Goal: Communication & Community: Answer question/provide support

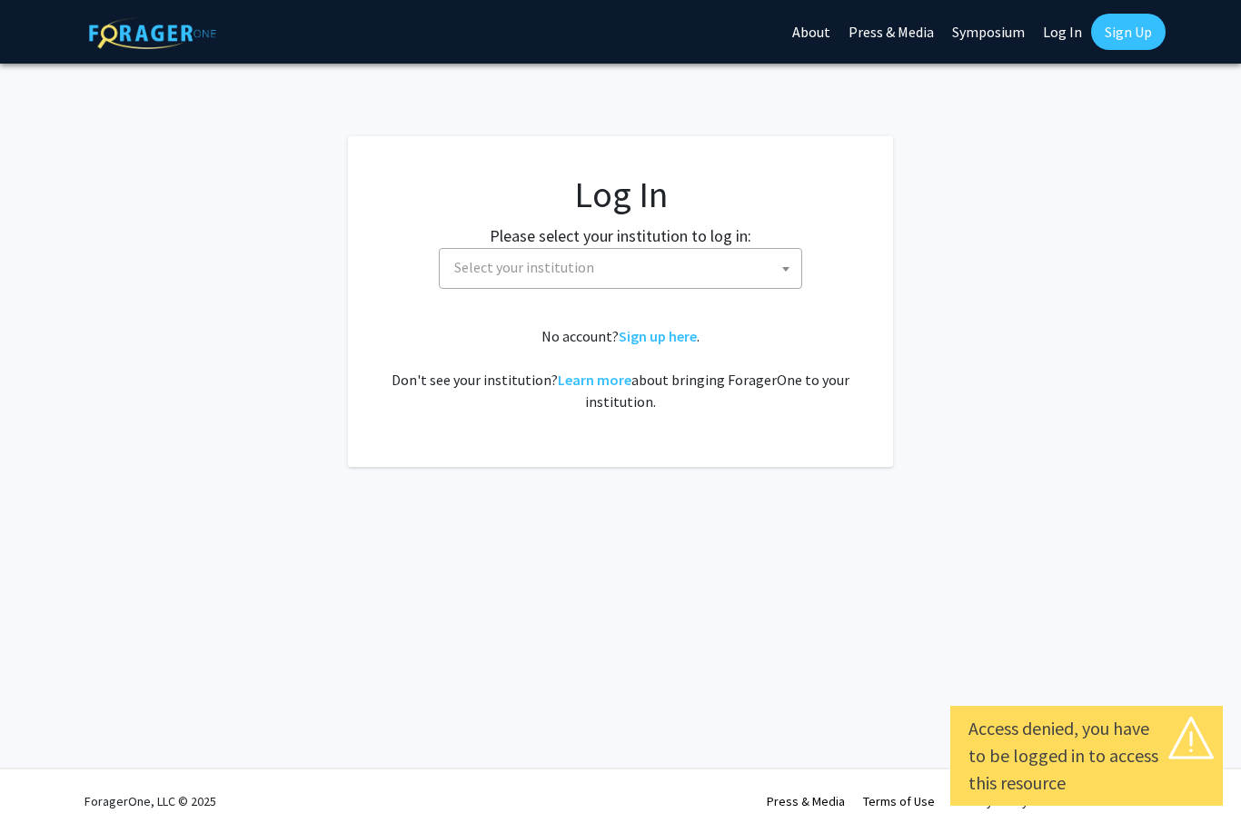
click at [1070, 26] on link "Log In" at bounding box center [1062, 32] width 57 height 64
select select "34"
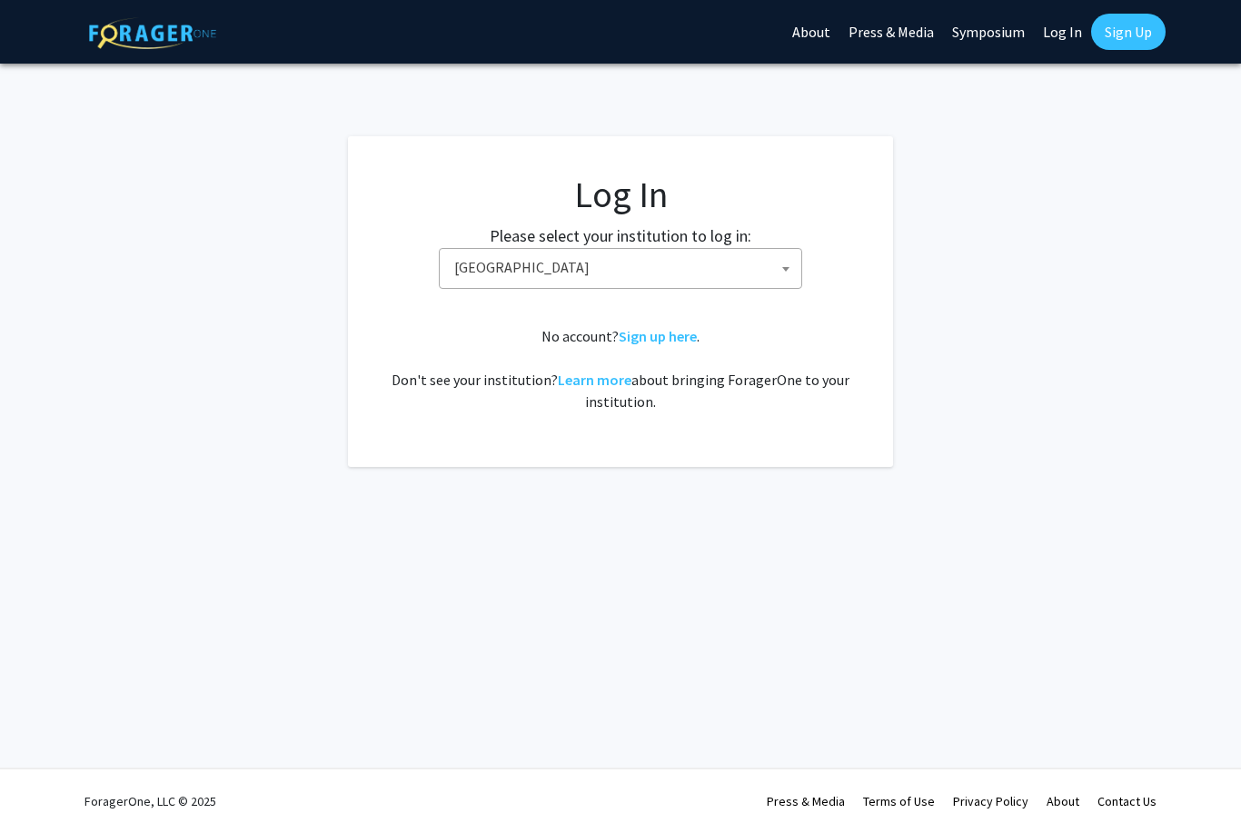
click at [1062, 32] on link "Log In" at bounding box center [1062, 32] width 57 height 64
click at [1065, 32] on link "Log In" at bounding box center [1062, 32] width 57 height 64
click at [1054, 39] on link "Log In" at bounding box center [1062, 32] width 57 height 64
click at [1074, 26] on link "Log In" at bounding box center [1062, 32] width 57 height 64
select select
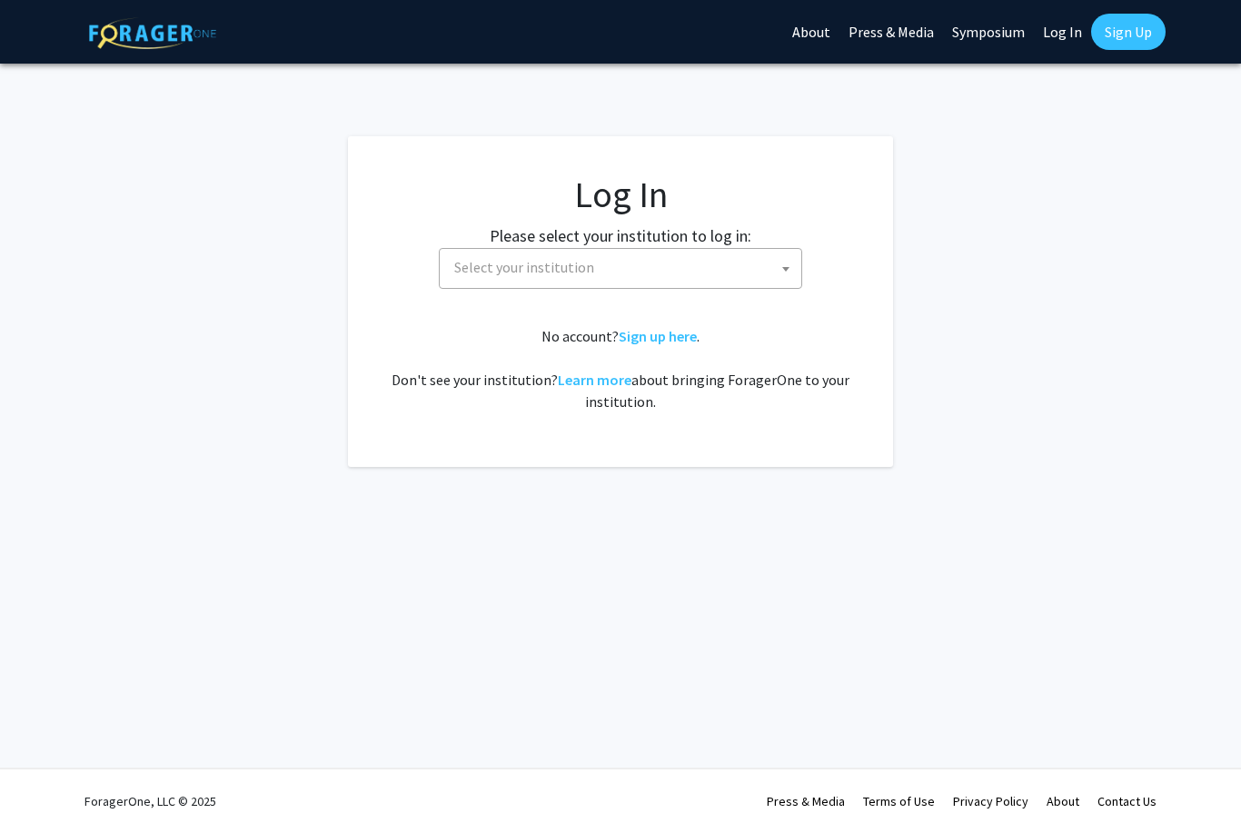
click at [1065, 31] on link "Log In" at bounding box center [1062, 32] width 57 height 64
click at [1054, 35] on link "Log In" at bounding box center [1062, 32] width 57 height 64
click at [913, 33] on link "Press & Media" at bounding box center [891, 32] width 104 height 64
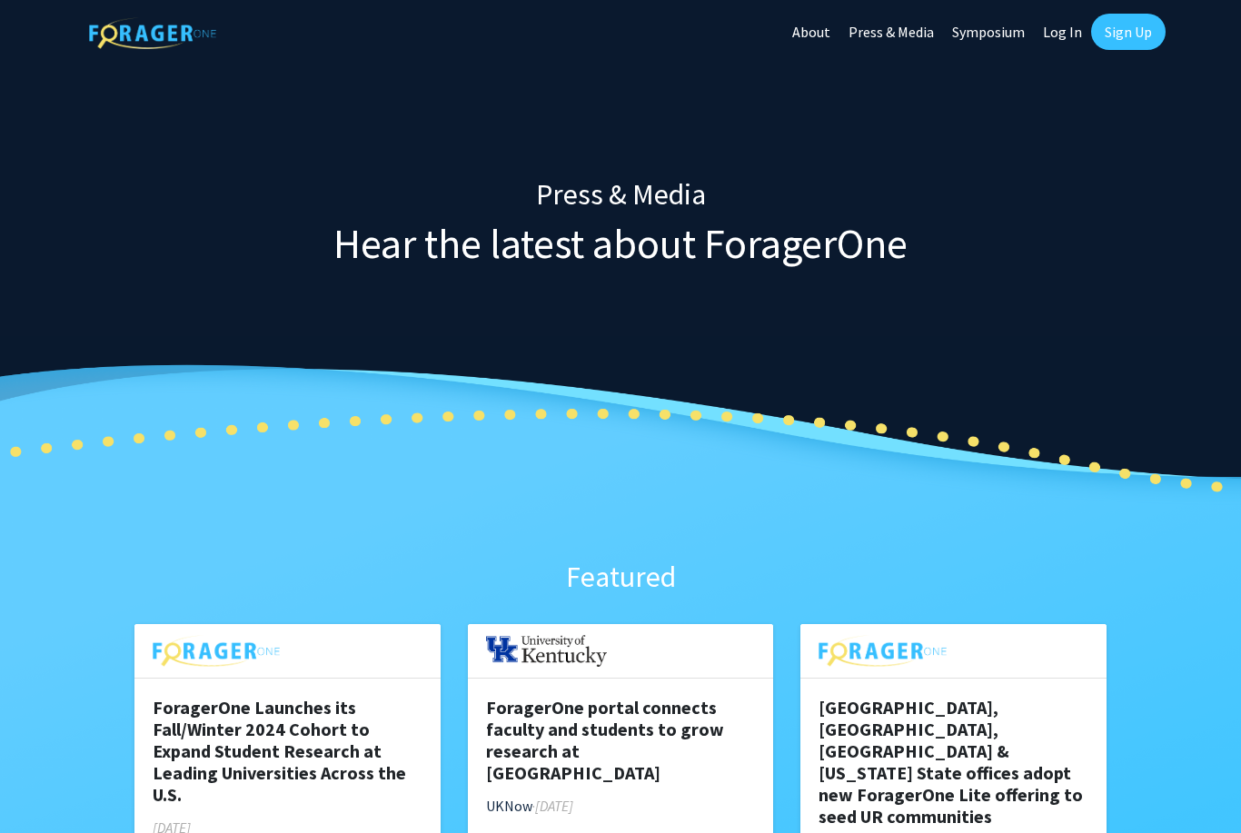
click at [882, 41] on link "Press & Media" at bounding box center [891, 32] width 104 height 64
click at [131, 32] on img at bounding box center [152, 33] width 127 height 32
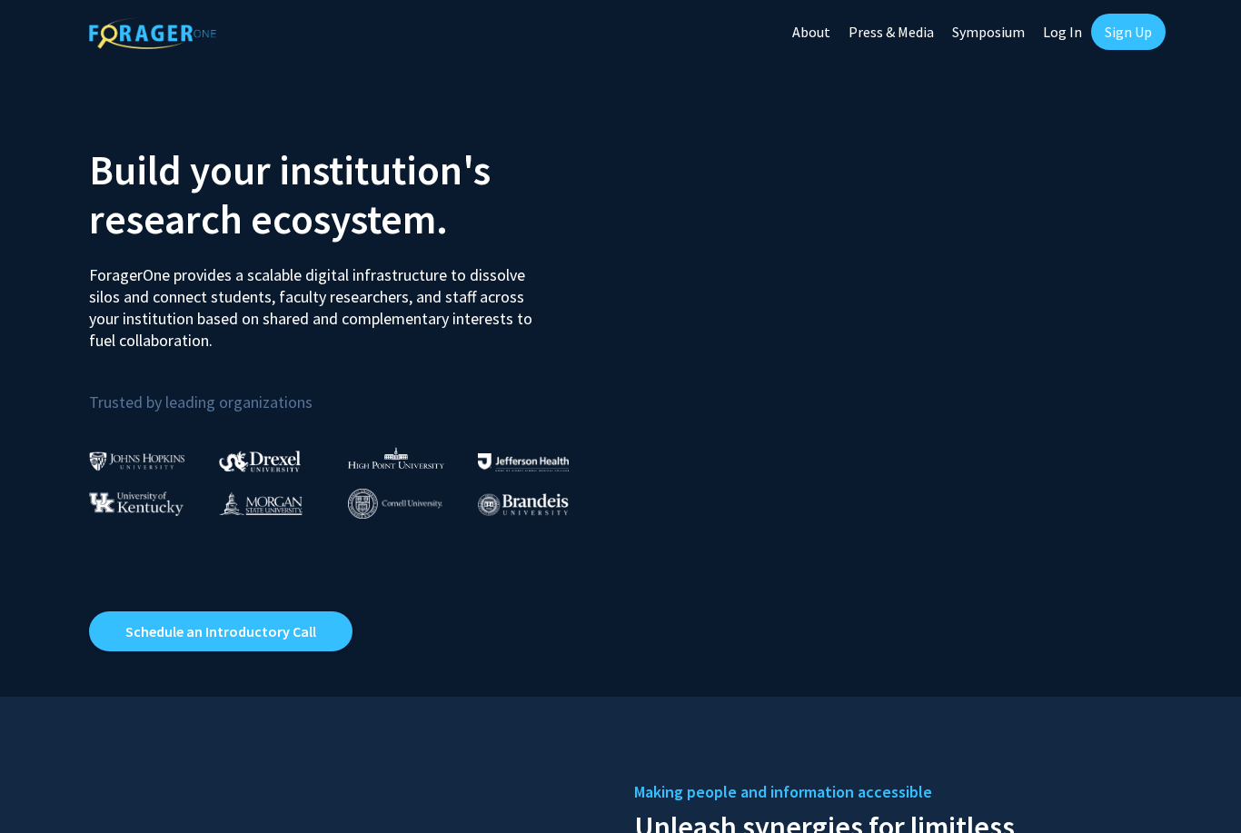
click at [1067, 27] on link "Log In" at bounding box center [1062, 32] width 57 height 64
select select
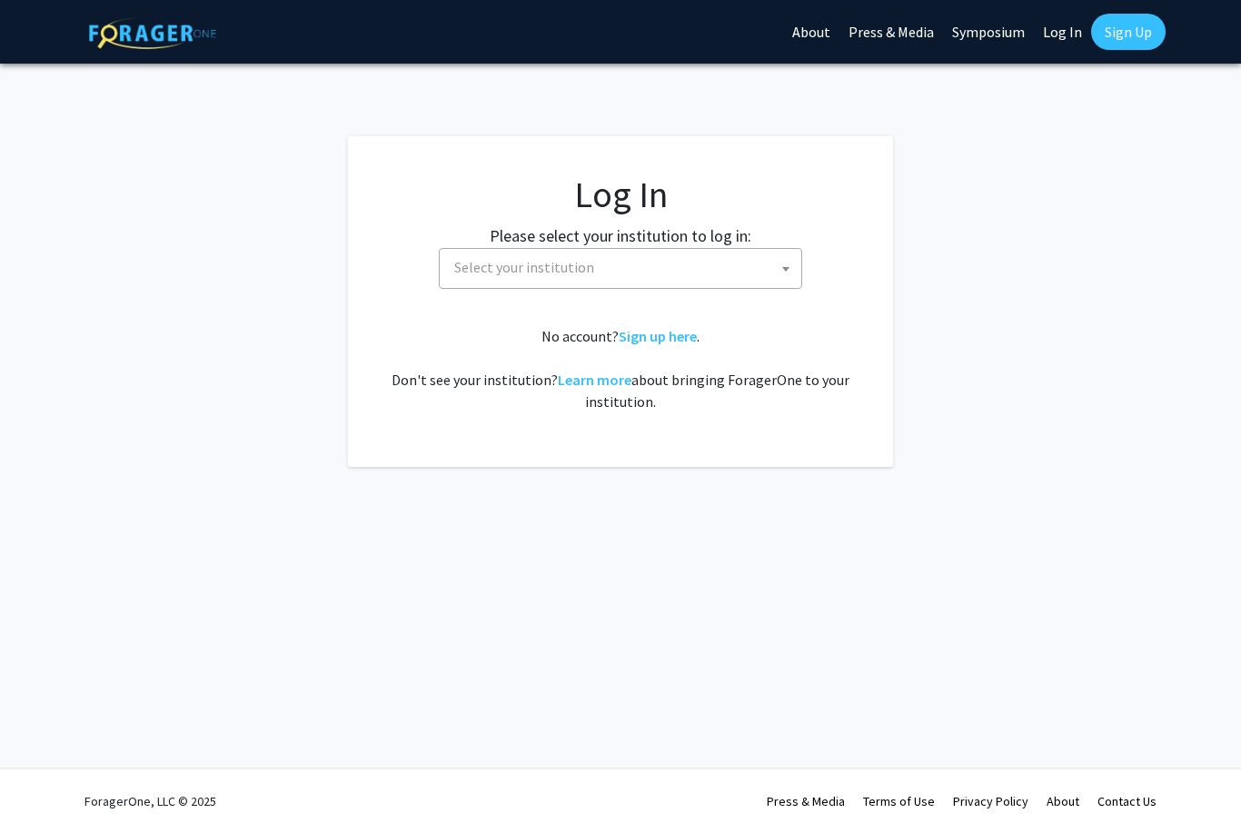
click at [471, 266] on span "Select your institution" at bounding box center [524, 267] width 140 height 18
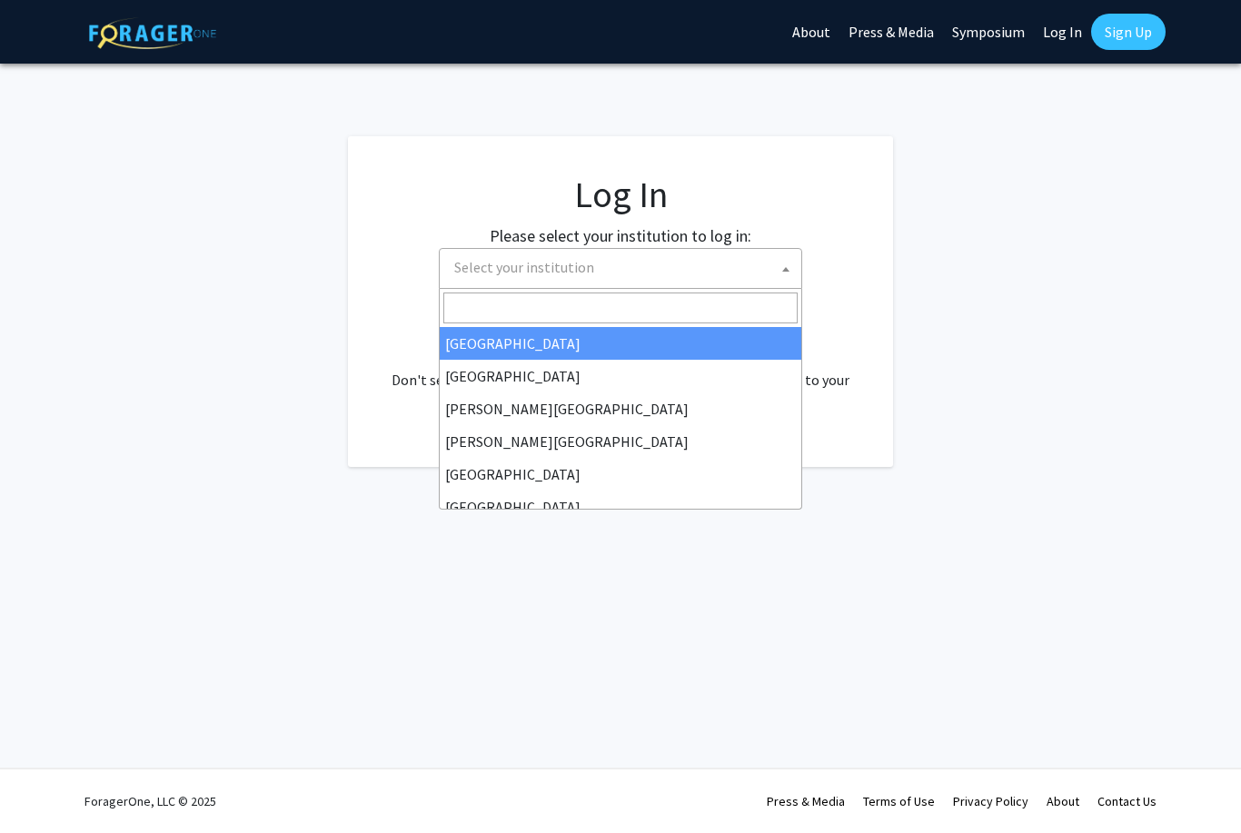
click at [469, 303] on input "Search" at bounding box center [620, 307] width 354 height 31
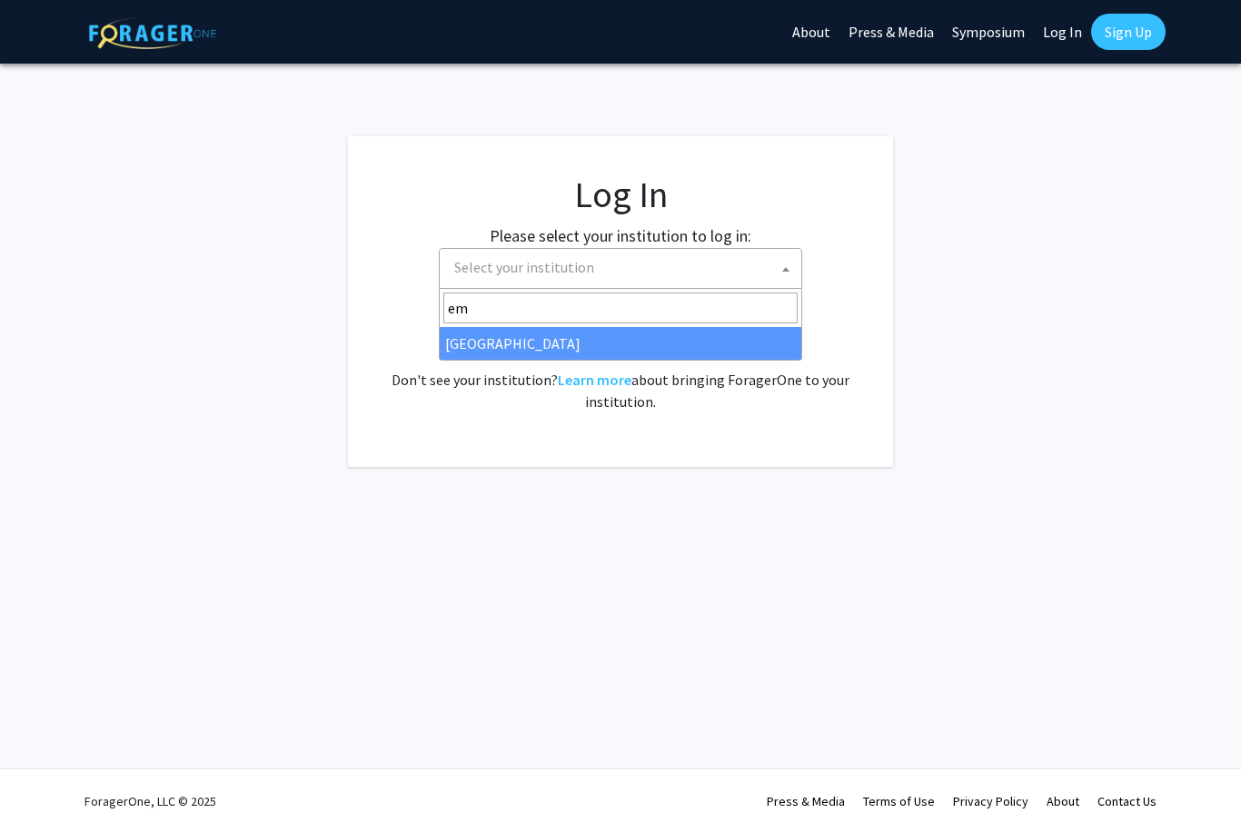
type input "emo"
select select "12"
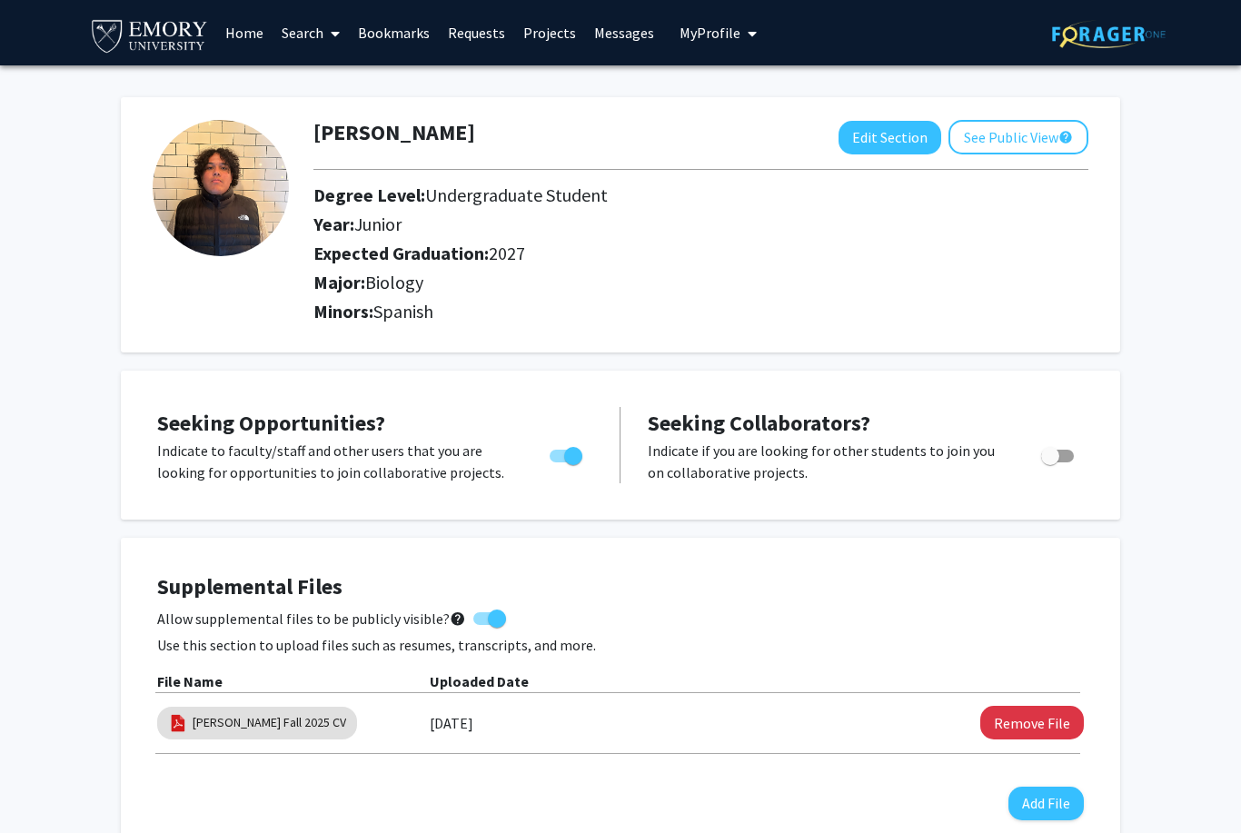
click at [632, 38] on link "Messages" at bounding box center [624, 33] width 78 height 64
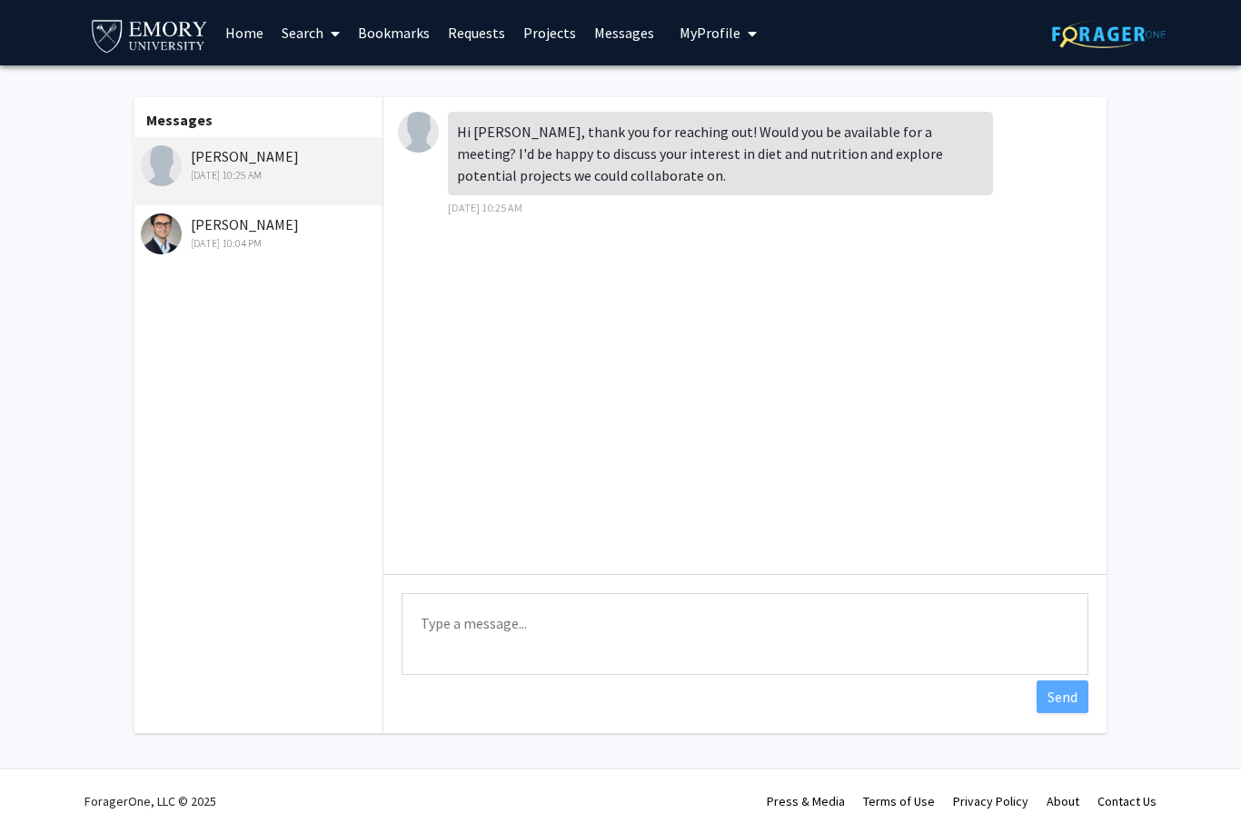
click at [165, 242] on img at bounding box center [161, 233] width 41 height 41
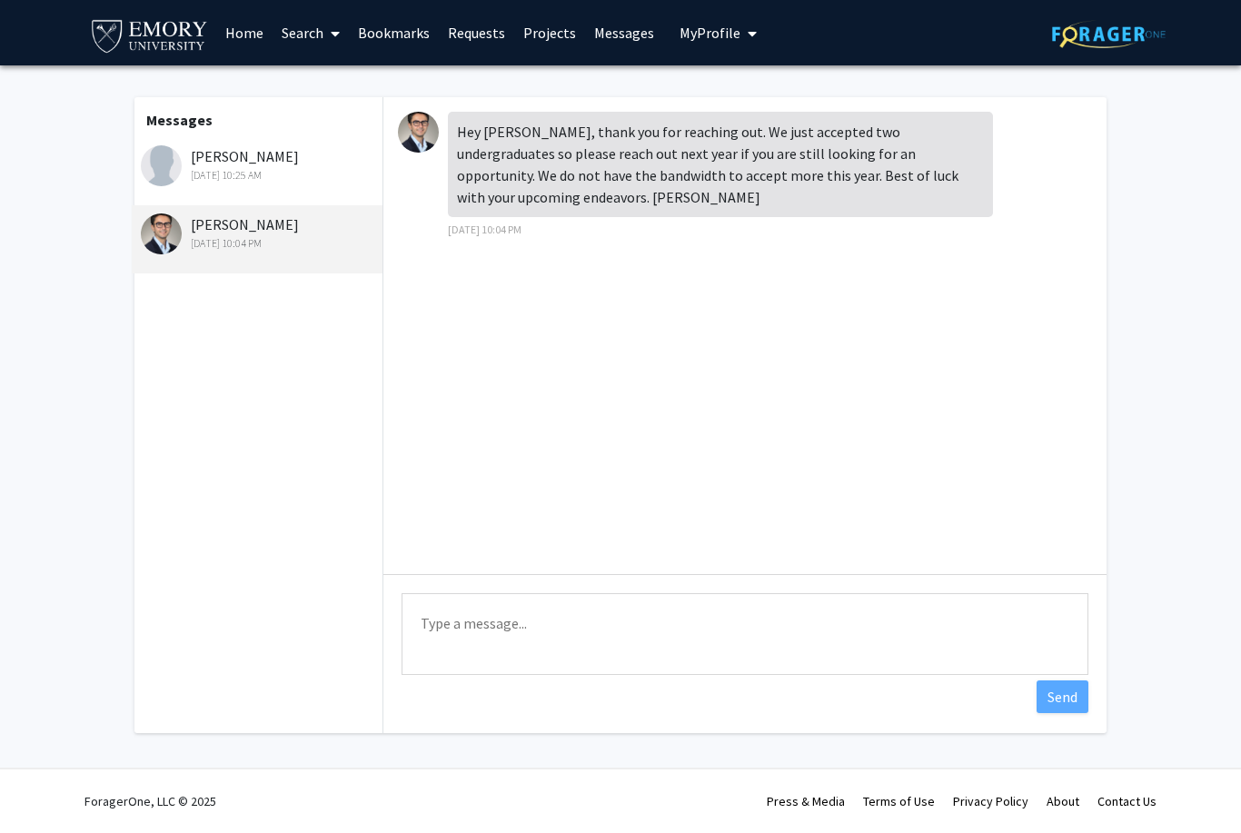
click at [178, 156] on img at bounding box center [161, 165] width 41 height 41
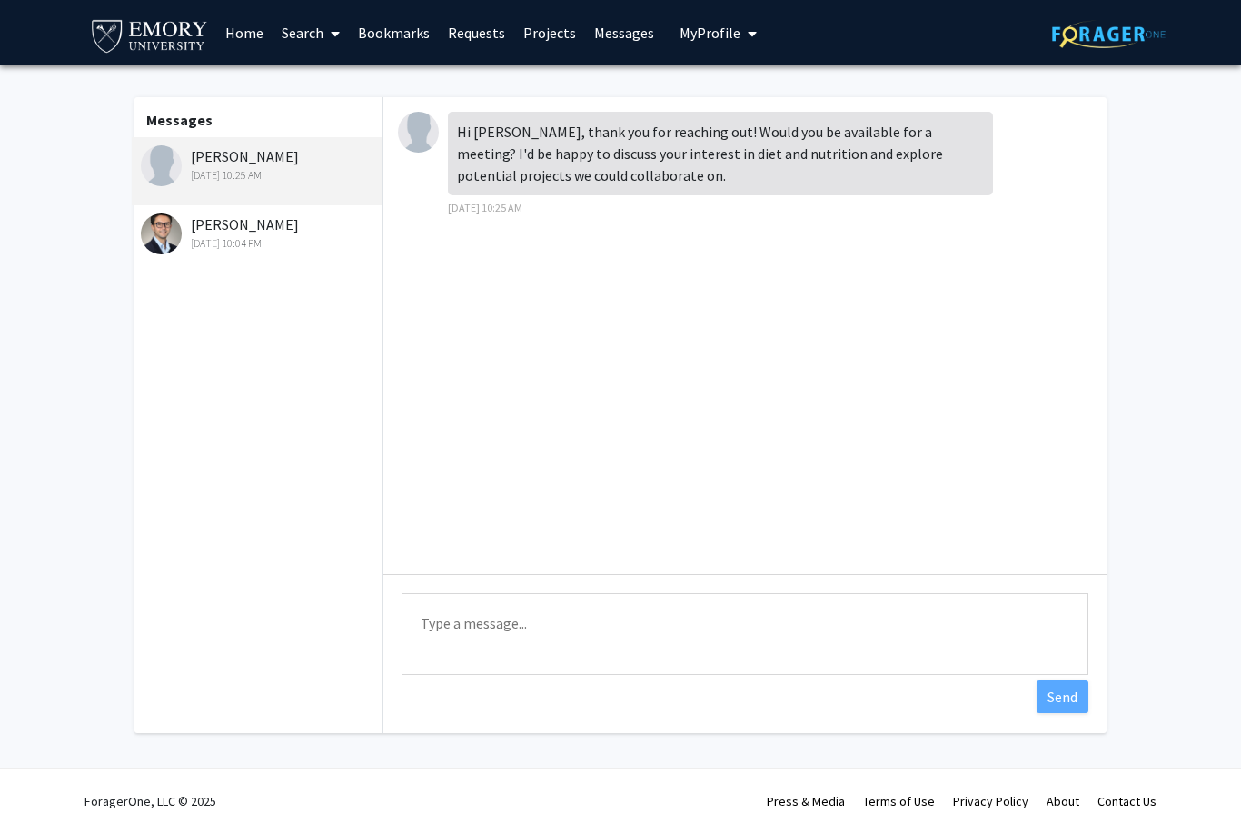
click at [217, 218] on div "Charles Bou-Nader Sep 6, 2025 10:04 PM" at bounding box center [259, 232] width 237 height 38
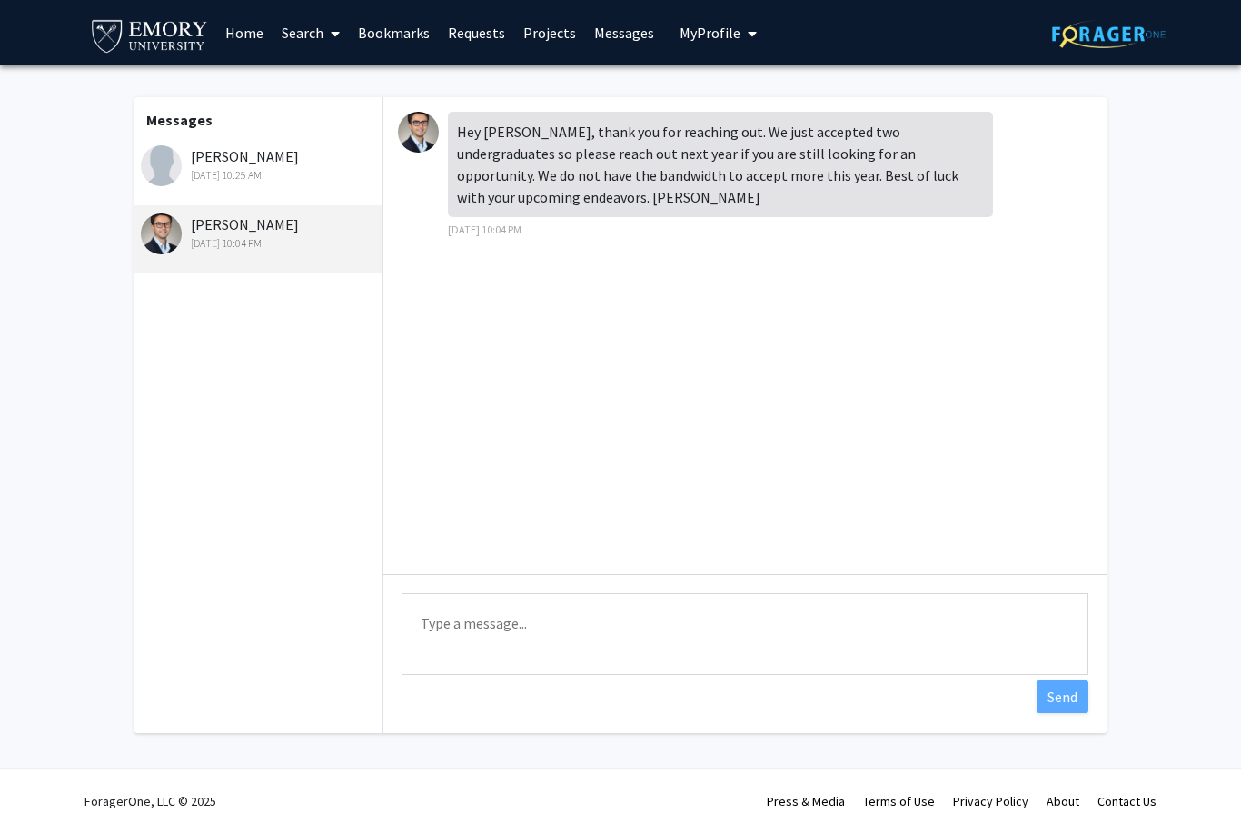
click at [176, 158] on img at bounding box center [161, 165] width 41 height 41
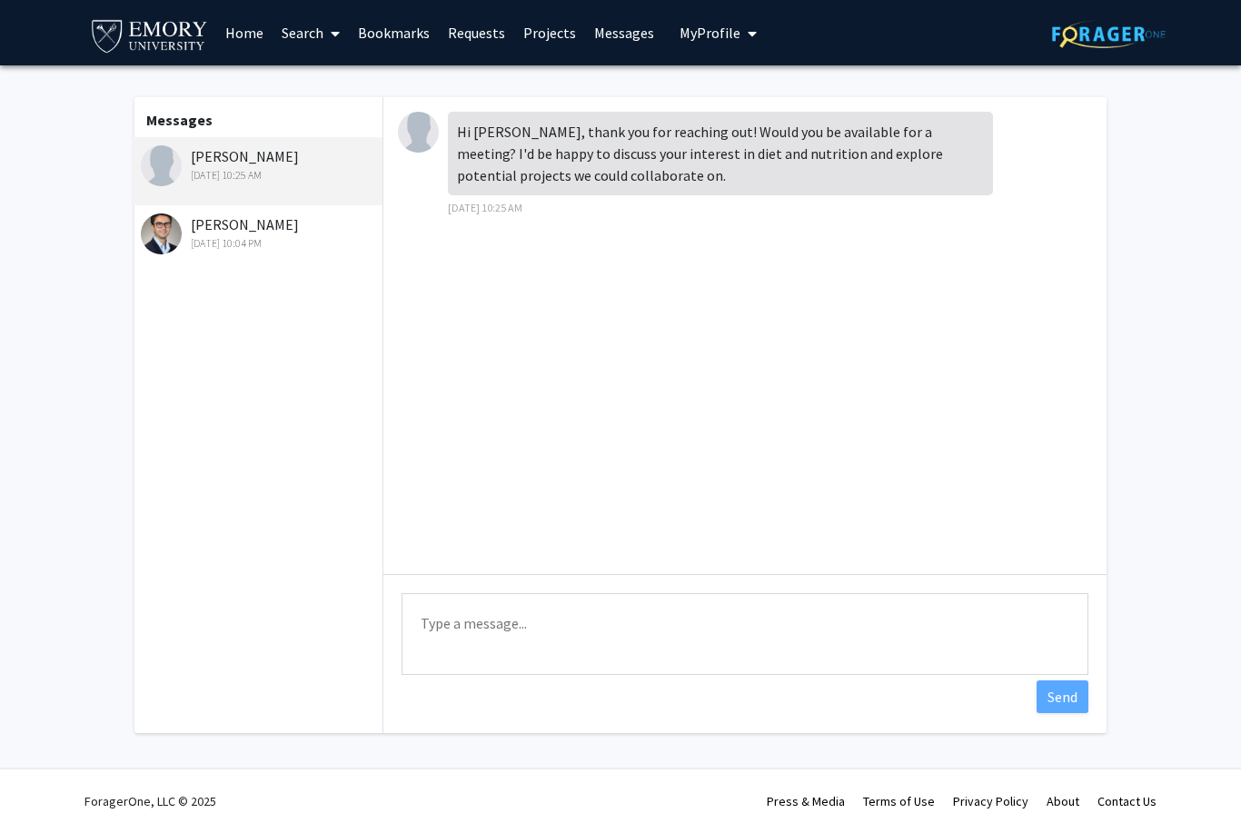
click at [423, 136] on img at bounding box center [418, 132] width 41 height 41
click at [725, 146] on div "Hi Gabriel, thank you for reaching out! Would you be available for a meeting? I…" at bounding box center [720, 154] width 545 height 84
click at [493, 34] on link "Requests" at bounding box center [476, 33] width 75 height 64
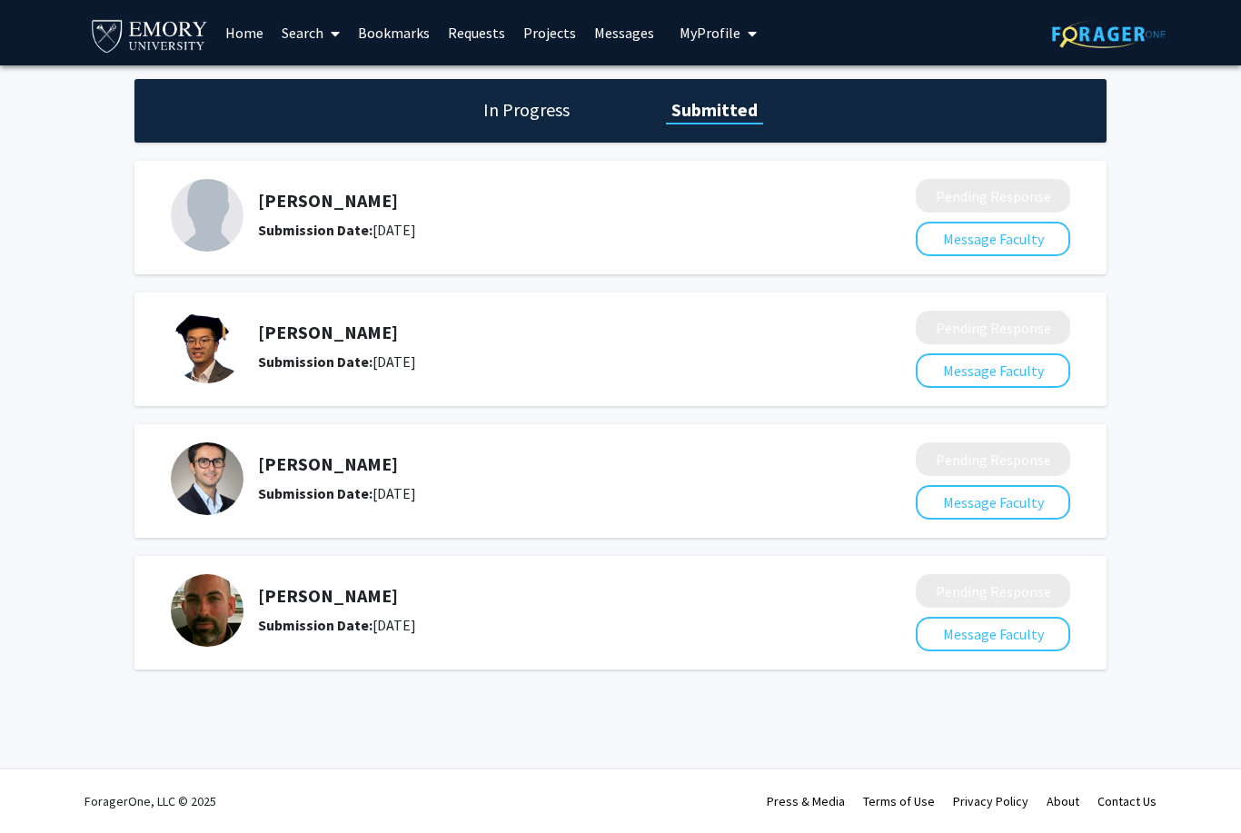
click at [215, 215] on img at bounding box center [207, 215] width 73 height 73
click at [780, 233] on div "Submission Date: September 06, 2025" at bounding box center [538, 230] width 561 height 22
click at [272, 225] on b "Submission Date:" at bounding box center [315, 230] width 114 height 18
click at [640, 28] on link "Messages" at bounding box center [624, 33] width 78 height 64
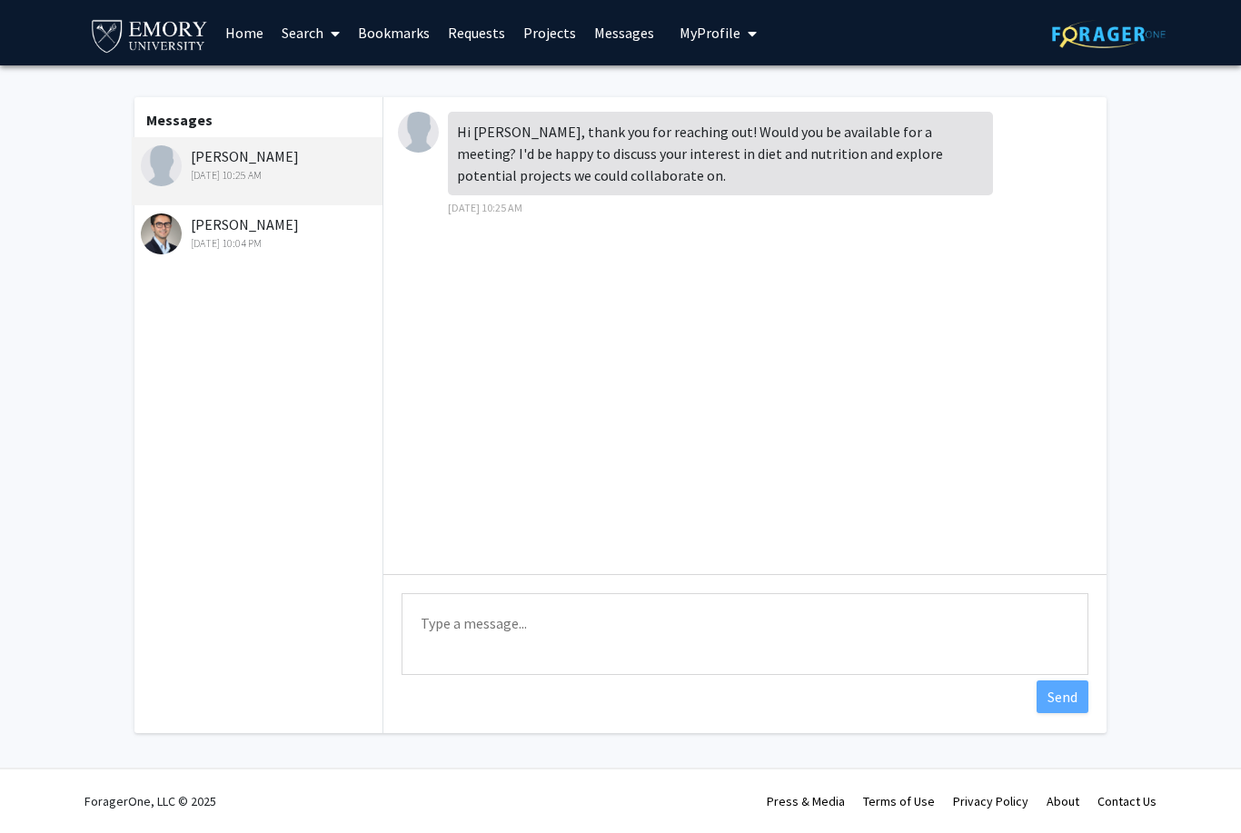
click at [515, 613] on textarea "Type a message" at bounding box center [744, 634] width 687 height 82
type textarea "Yes, I would be more than happy to meet."
click at [1069, 689] on button "Send" at bounding box center [1062, 696] width 52 height 33
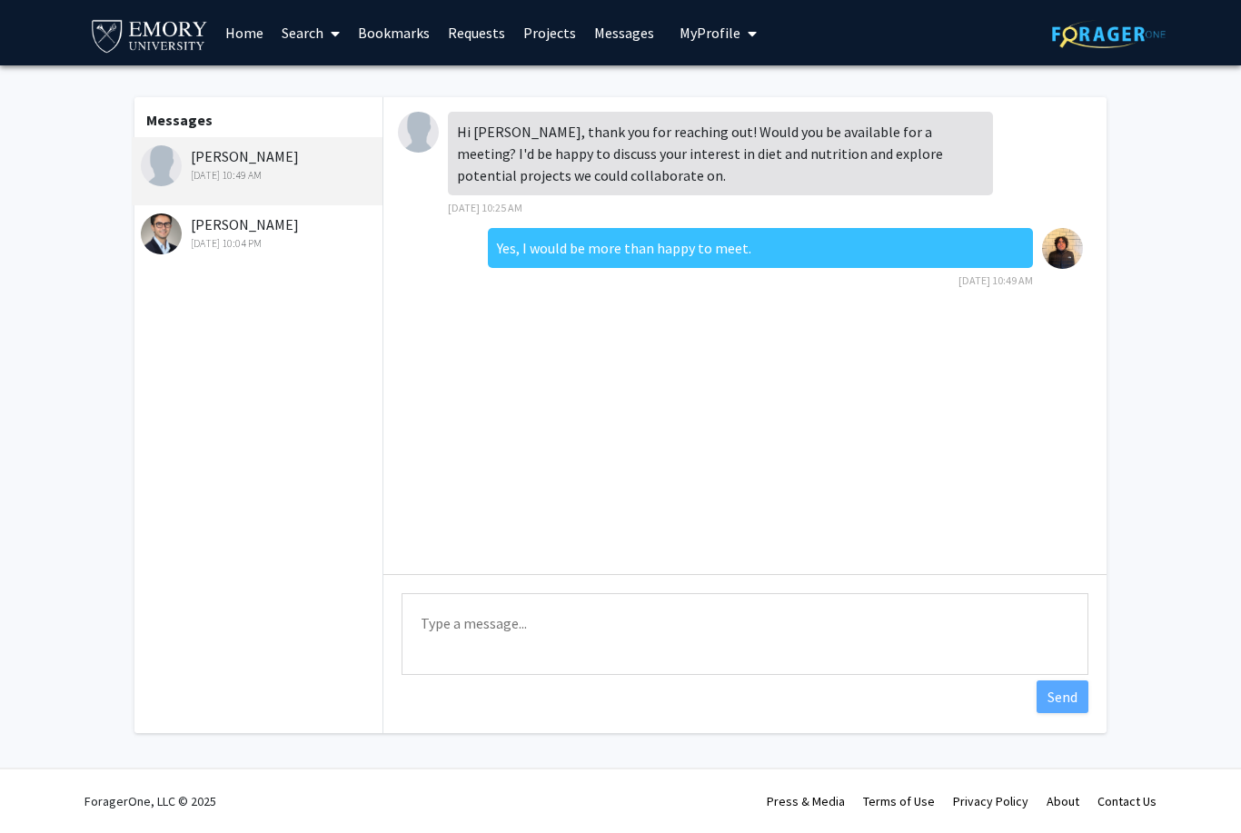
click at [217, 240] on div "Sep 6, 2025 10:04 PM" at bounding box center [259, 243] width 237 height 16
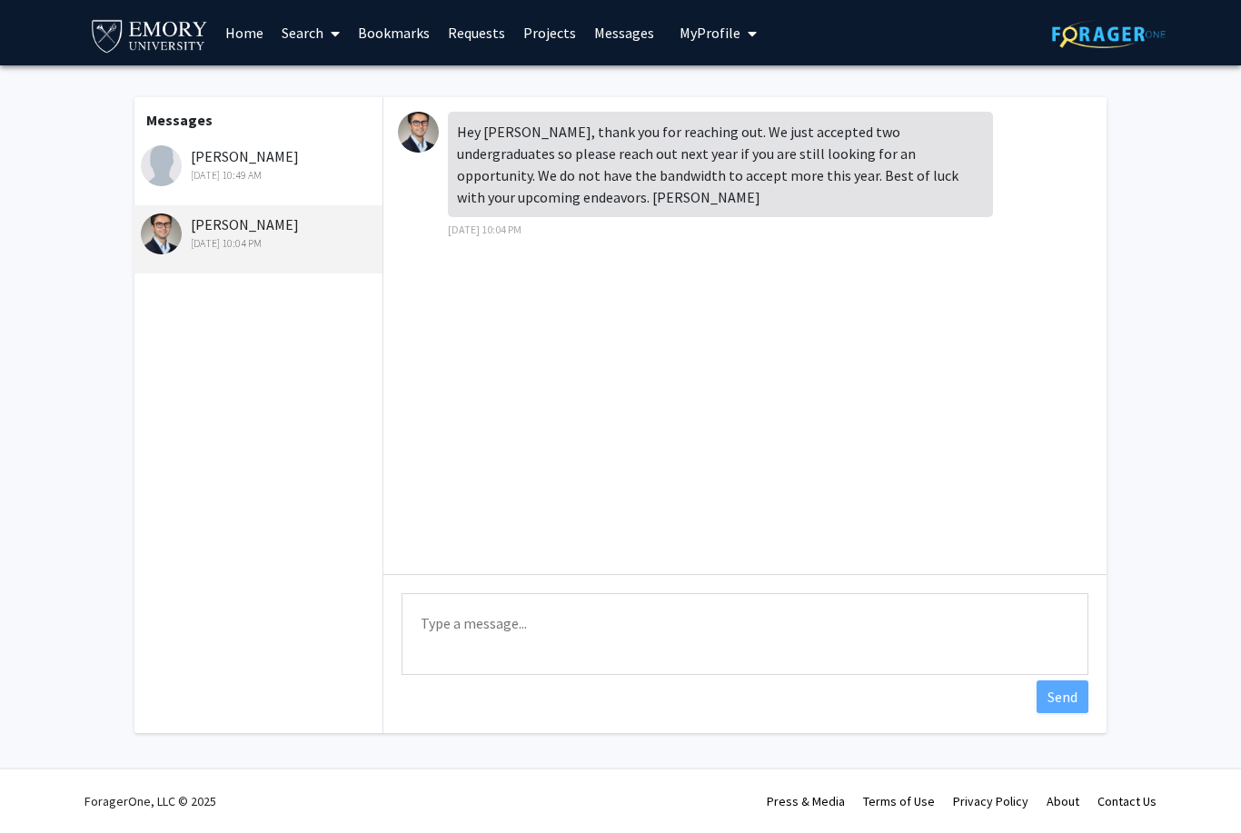
click at [715, 606] on textarea "Type a message" at bounding box center [744, 634] width 687 height 82
type textarea "No problem, thank you."
click at [1076, 693] on button "Send" at bounding box center [1062, 696] width 52 height 33
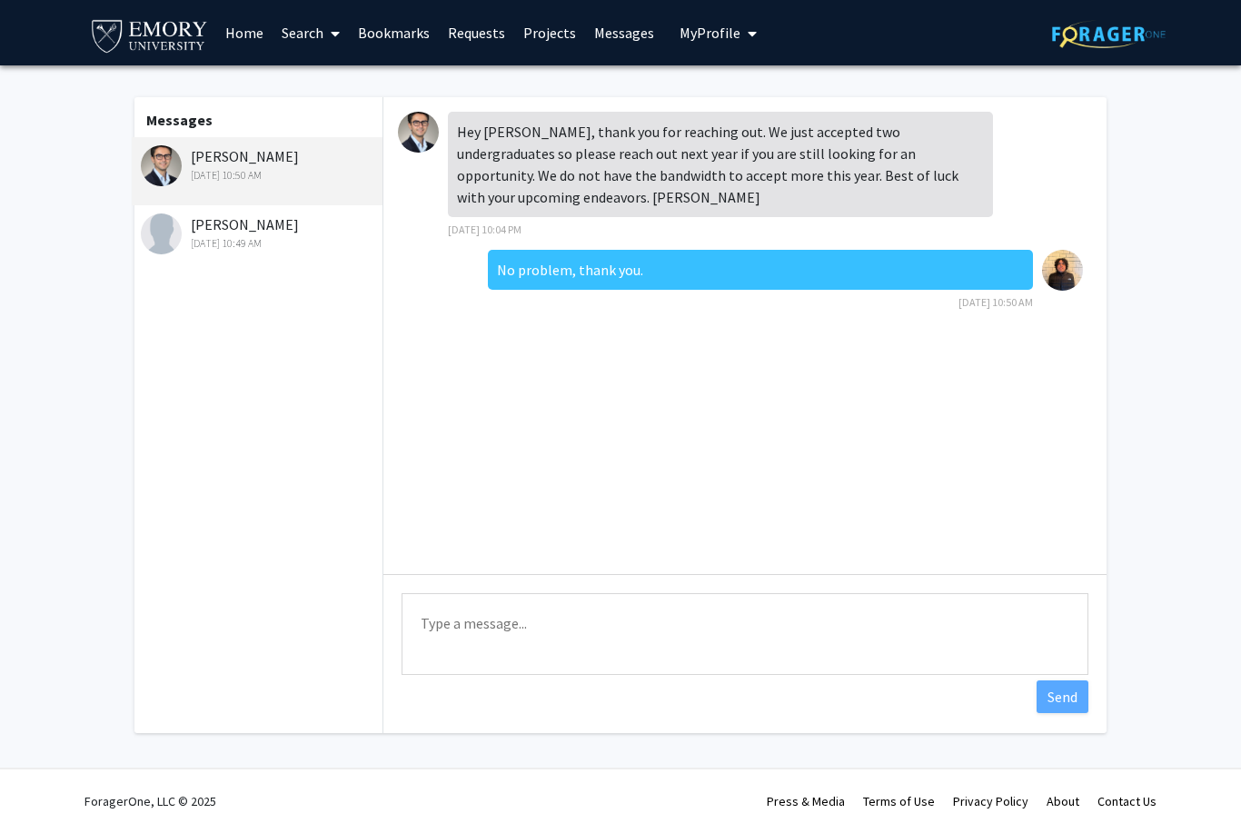
click at [175, 225] on img at bounding box center [161, 233] width 41 height 41
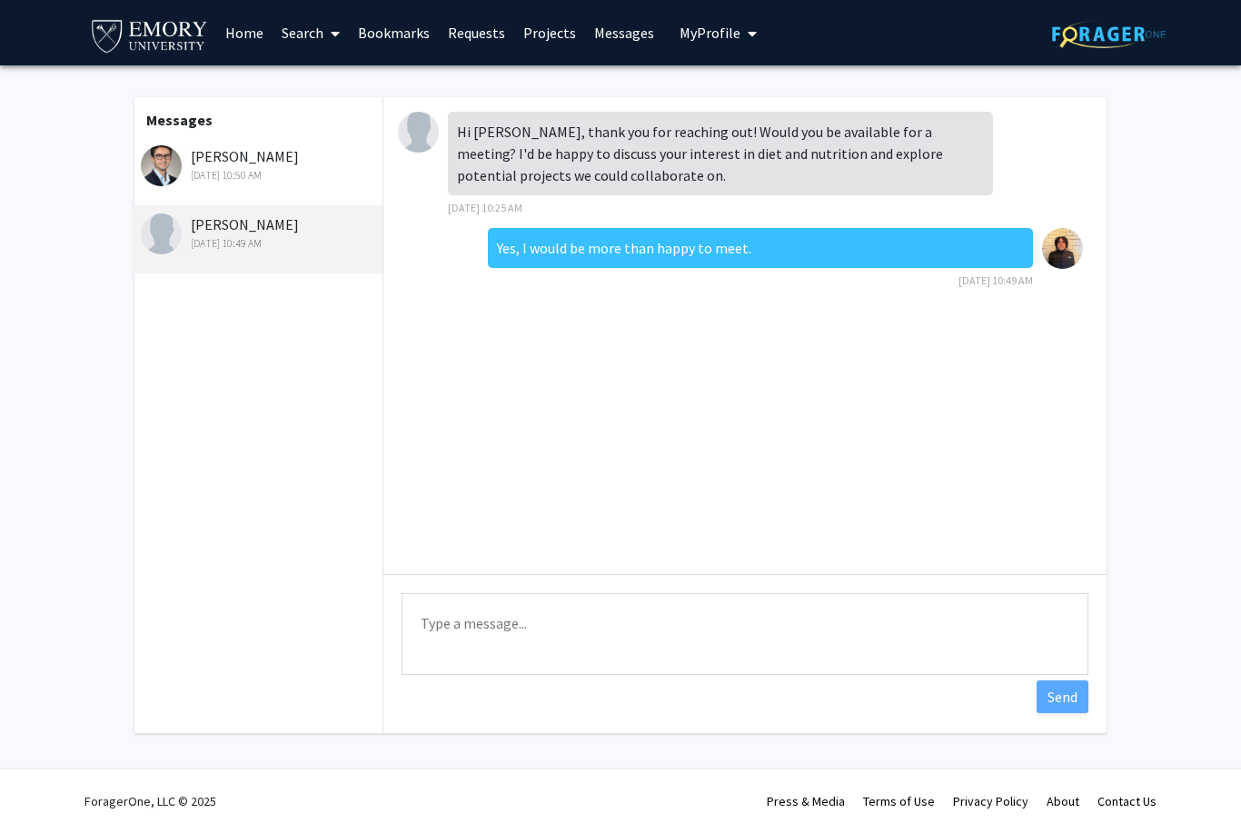
click at [149, 166] on img at bounding box center [161, 165] width 41 height 41
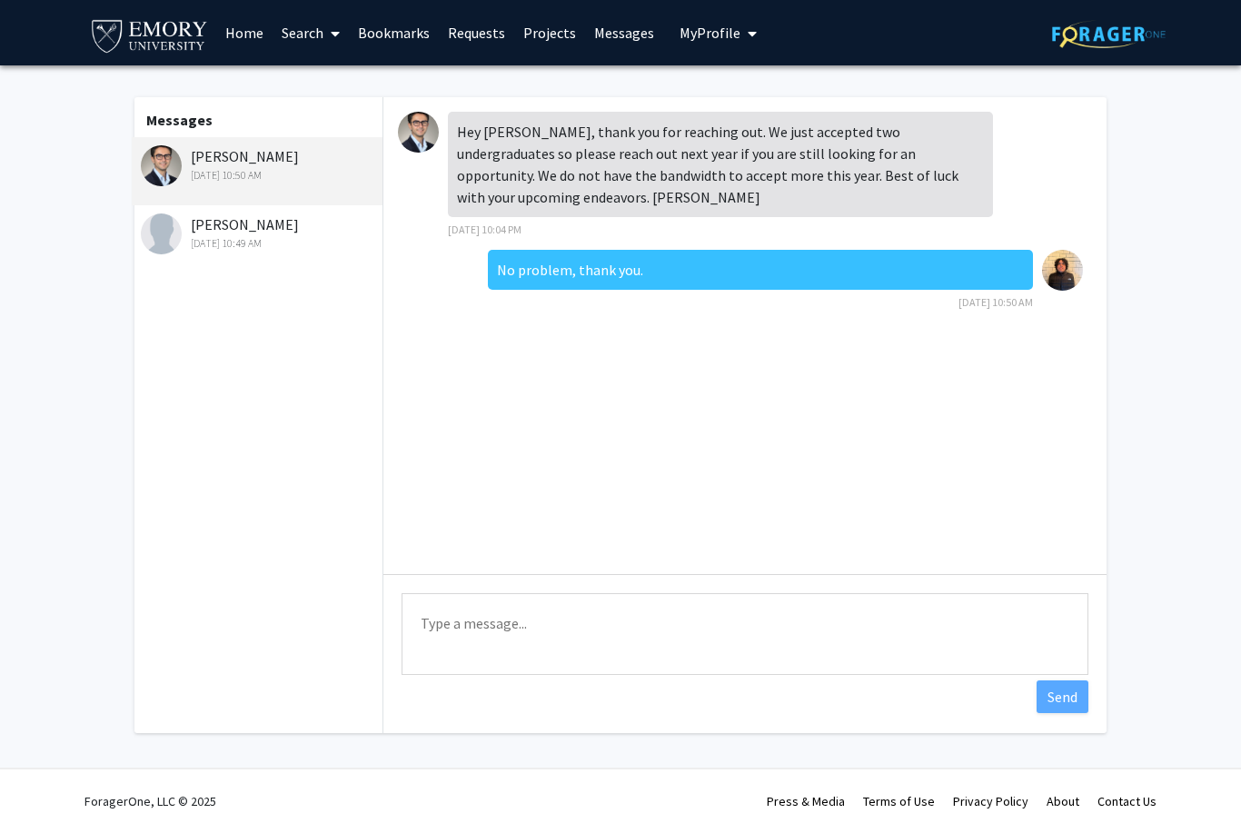
click at [239, 27] on link "Home" at bounding box center [244, 33] width 56 height 64
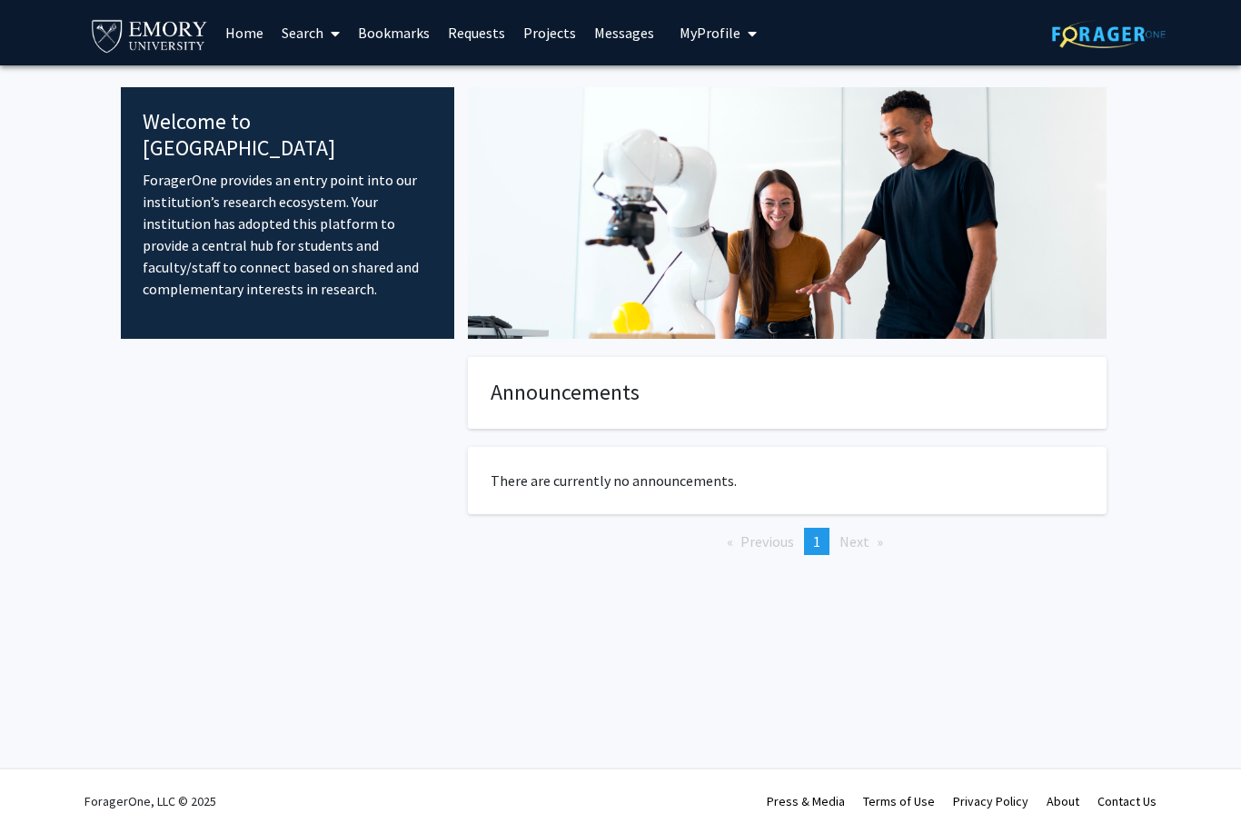
click at [619, 40] on link "Messages" at bounding box center [624, 33] width 78 height 64
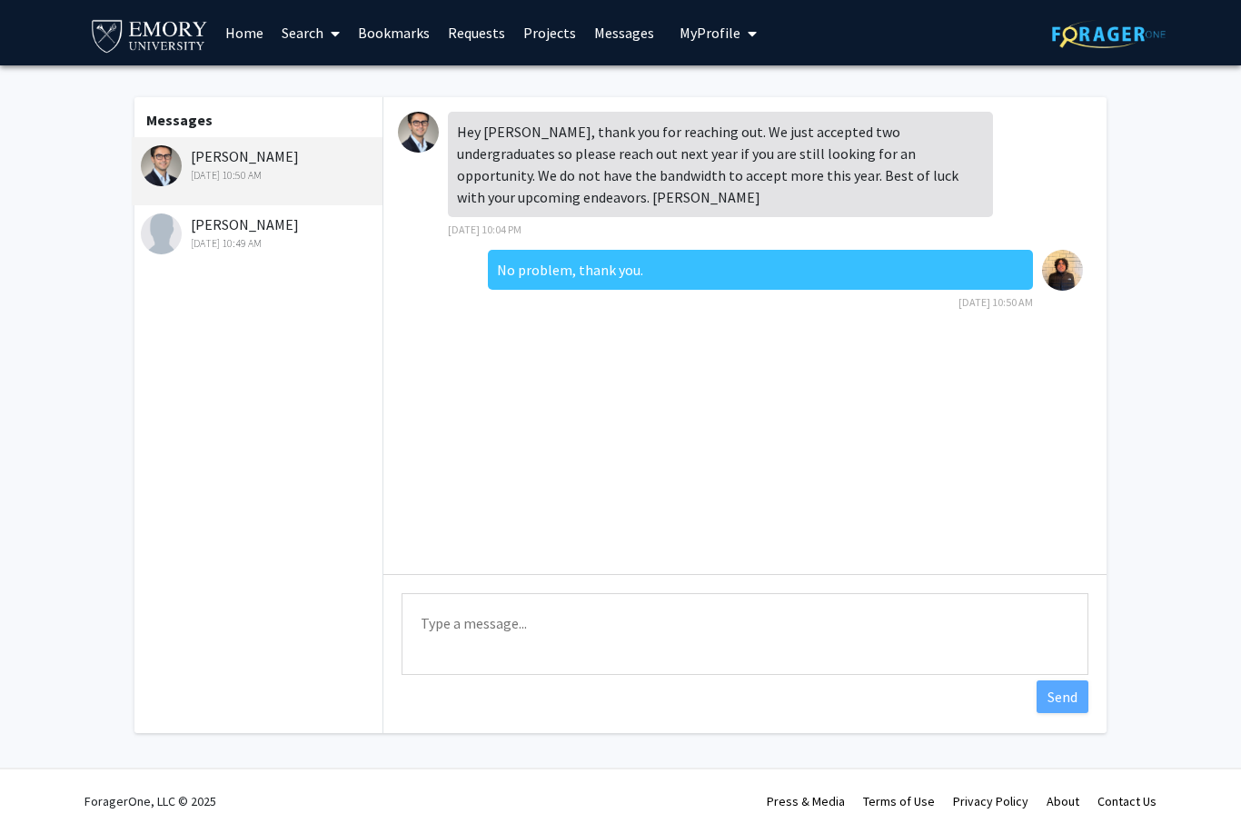
click at [292, 251] on div "Runze Yan Sep 8, 2025 10:49 AM" at bounding box center [257, 239] width 251 height 68
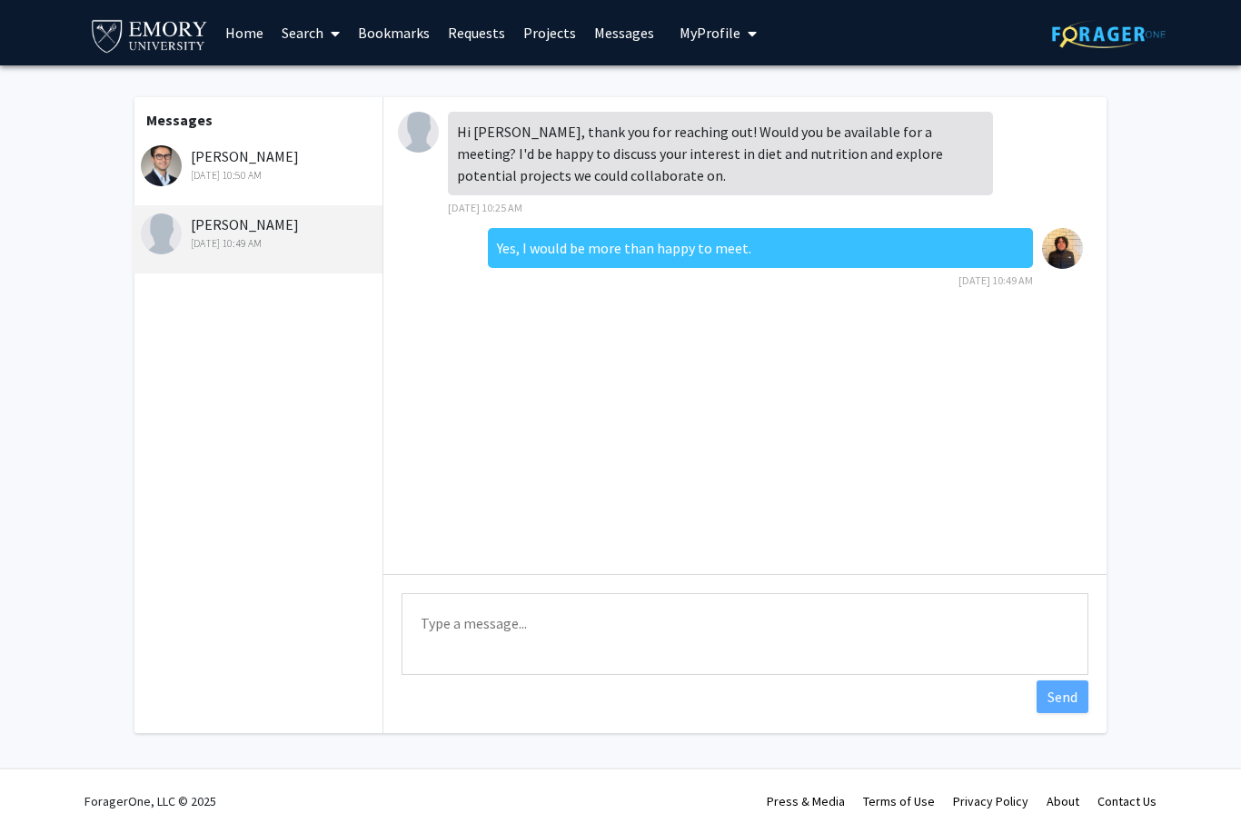
click at [286, 202] on div "Charles Bou-Nader Sep 8, 2025 10:50 AM" at bounding box center [257, 171] width 251 height 68
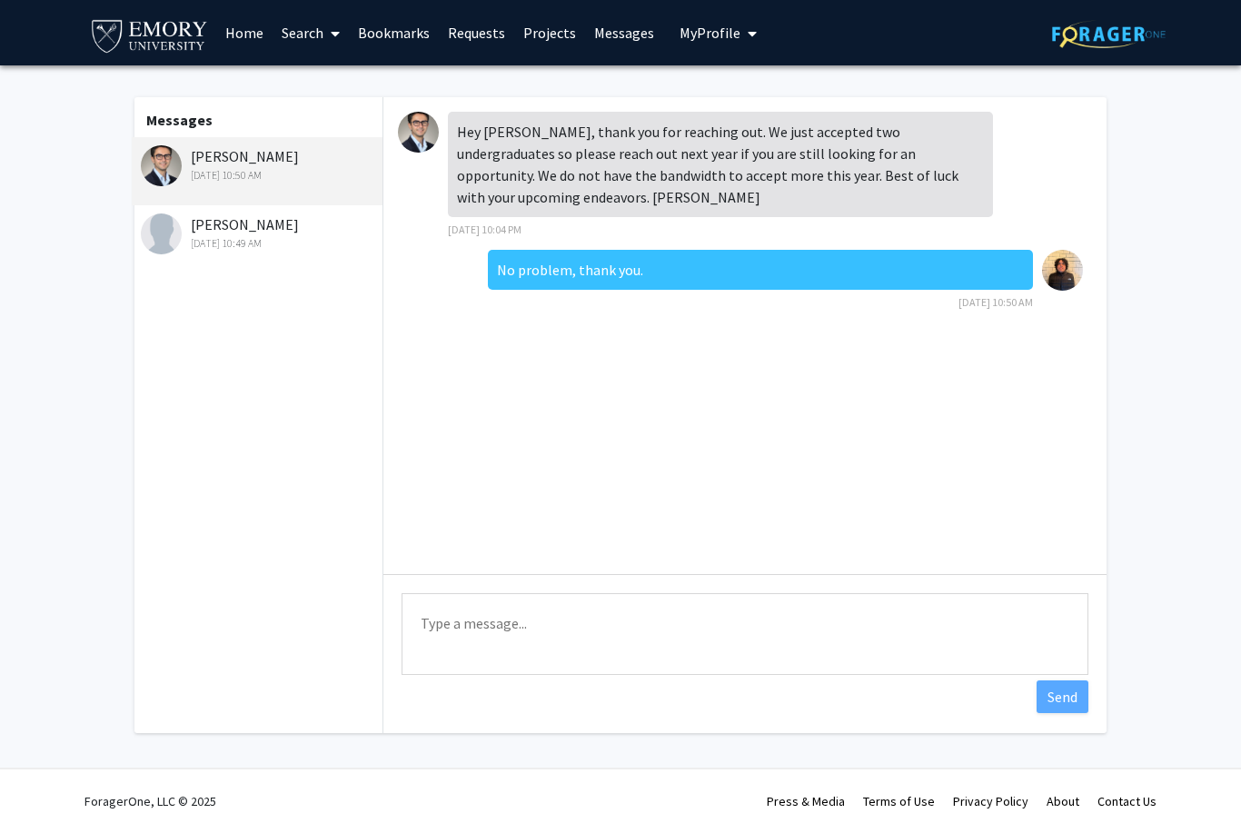
click at [277, 242] on div "Sep 8, 2025 10:49 AM" at bounding box center [259, 243] width 237 height 16
